Goal: Task Accomplishment & Management: Use online tool/utility

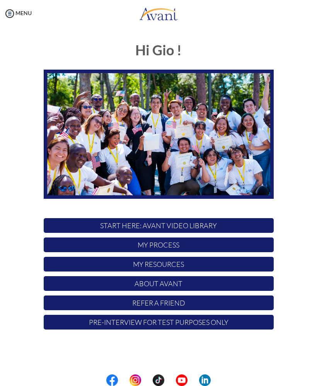
click at [244, 246] on p "My Process" at bounding box center [159, 244] width 230 height 15
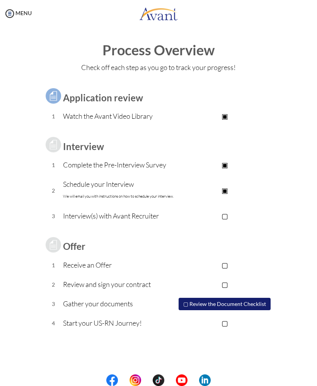
click at [223, 214] on p "▢" at bounding box center [225, 215] width 98 height 11
click at [188, 302] on button "▢ Review the Document Checklist" at bounding box center [224, 303] width 92 height 12
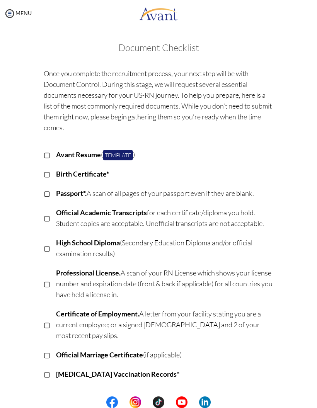
click at [12, 14] on img at bounding box center [10, 14] width 12 height 12
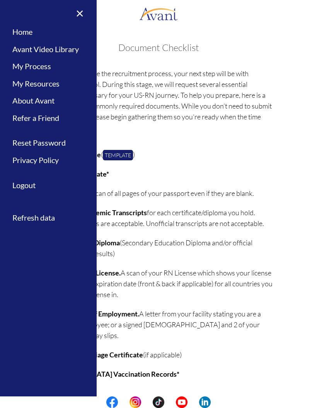
click at [16, 66] on link "My Process" at bounding box center [48, 66] width 97 height 17
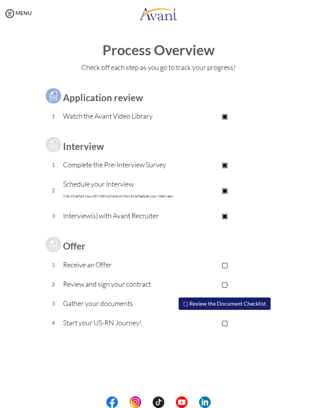
click at [17, 10] on link "MENU" at bounding box center [18, 13] width 28 height 7
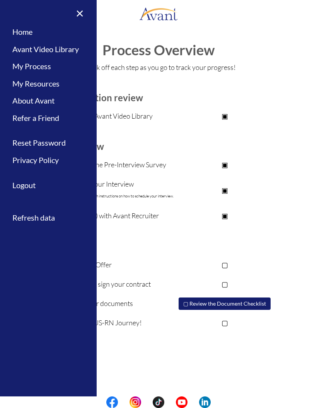
click at [25, 85] on link "My Resources" at bounding box center [48, 83] width 97 height 17
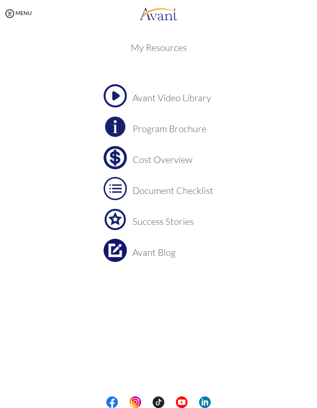
click at [118, 158] on img at bounding box center [115, 157] width 23 height 23
click at [115, 190] on img at bounding box center [115, 188] width 23 height 23
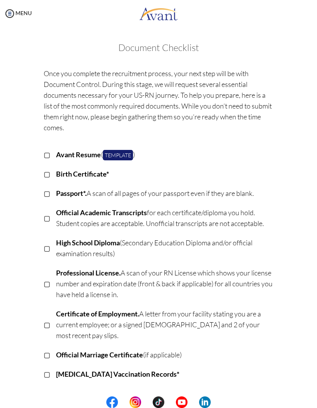
click at [8, 15] on img at bounding box center [10, 14] width 12 height 12
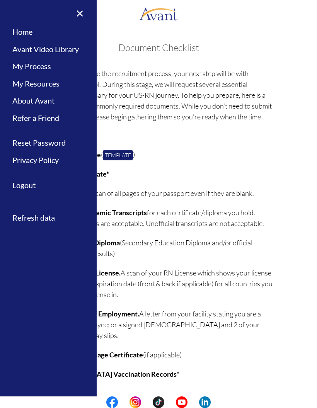
click at [25, 84] on link "My Resources" at bounding box center [48, 83] width 97 height 17
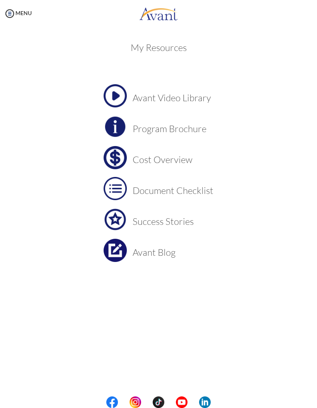
click at [117, 156] on img at bounding box center [115, 157] width 23 height 23
click at [140, 132] on h3 "Program Brochure" at bounding box center [172, 129] width 81 height 10
